Goal: Obtain resource: Download file/media

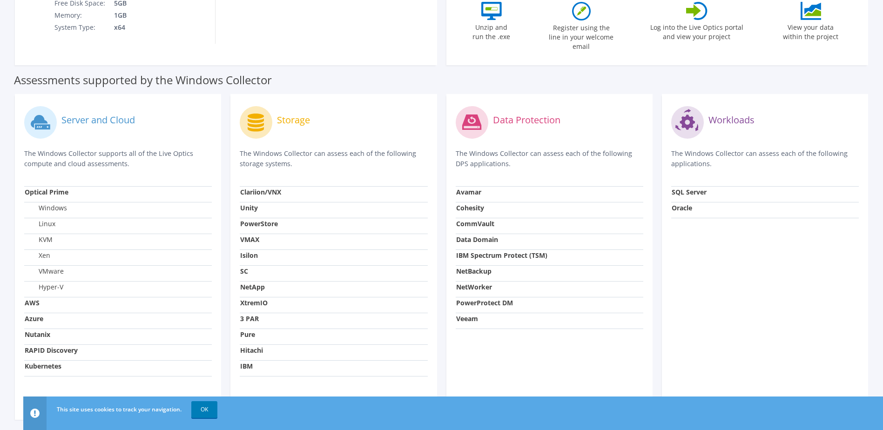
scroll to position [233, 0]
click at [479, 282] on strong "NetWorker" at bounding box center [474, 286] width 36 height 9
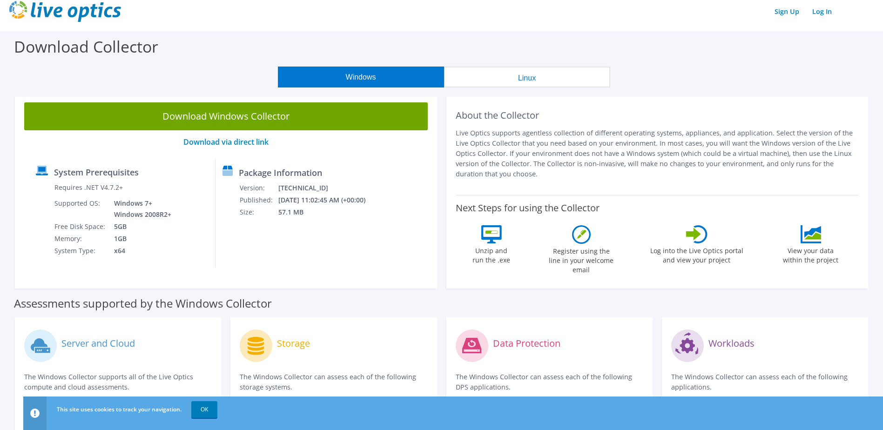
scroll to position [0, 0]
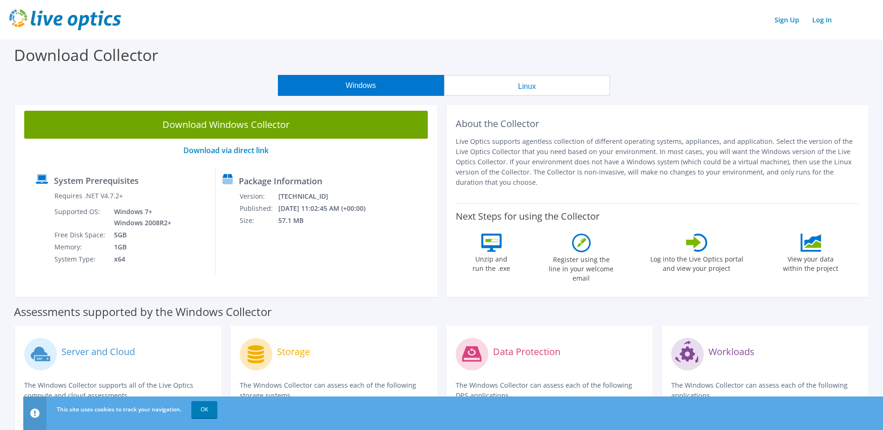
click at [492, 250] on icon at bounding box center [491, 243] width 20 height 18
click at [569, 255] on label "Register using the line in your welcome email" at bounding box center [582, 267] width 70 height 31
click at [685, 255] on label "Log into the Live Optics portal and view your project" at bounding box center [697, 262] width 94 height 21
click at [811, 257] on label "View your data within the project" at bounding box center [811, 262] width 67 height 21
click at [523, 174] on p "Live Optics supports agentless collection of different operating systems, appli…" at bounding box center [658, 161] width 404 height 51
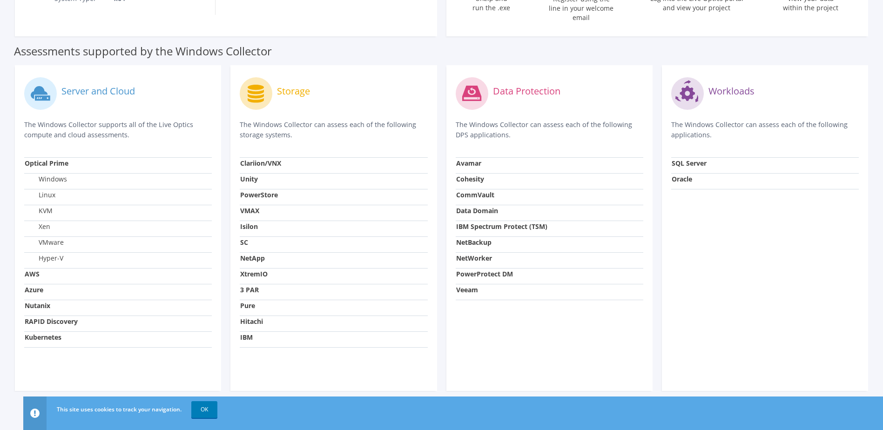
scroll to position [262, 0]
click at [195, 412] on link "OK" at bounding box center [204, 409] width 26 height 17
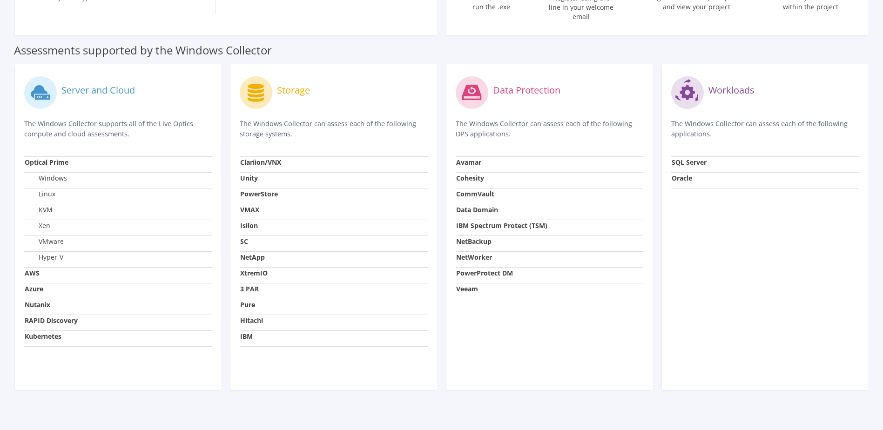
scroll to position [0, 0]
